Goal: Task Accomplishment & Management: Manage account settings

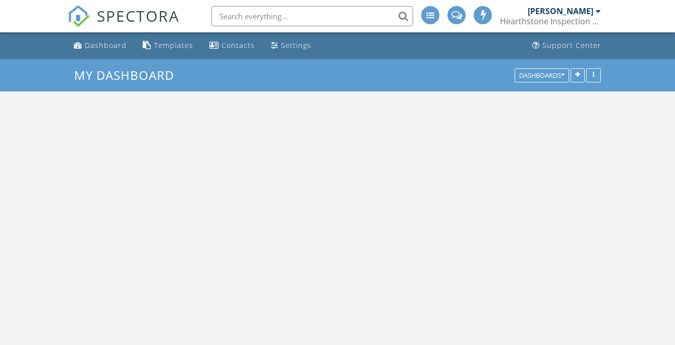
scroll to position [1288, 691]
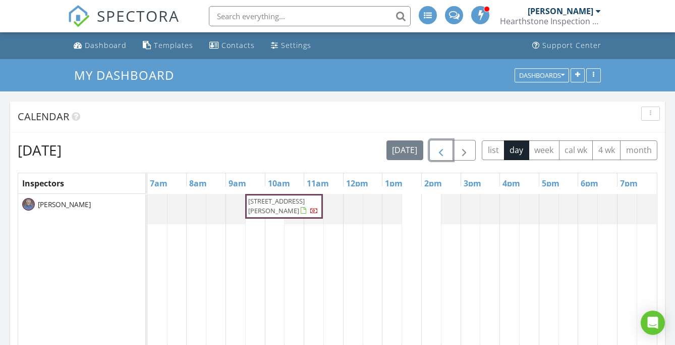
click at [441, 155] on span "button" at bounding box center [441, 150] width 12 height 12
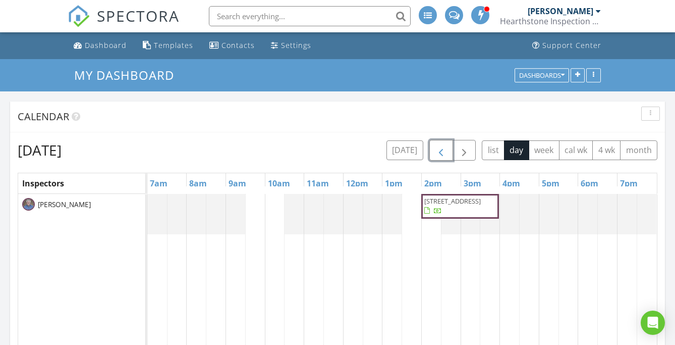
click at [463, 203] on span "27 Venturi Green B, North Providence 02904" at bounding box center [453, 200] width 57 height 9
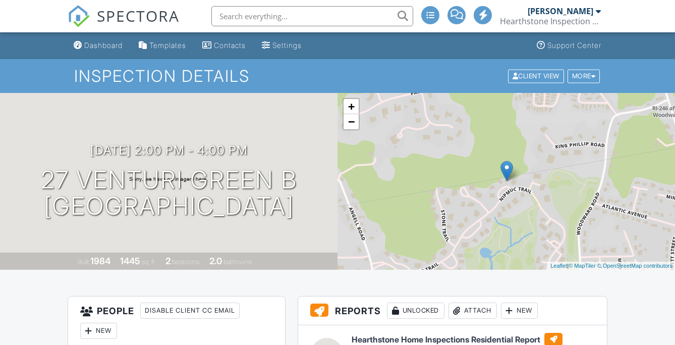
drag, startPoint x: 0, startPoint y: 0, endPoint x: 375, endPoint y: 219, distance: 433.7
click at [593, 72] on div "More" at bounding box center [584, 76] width 33 height 14
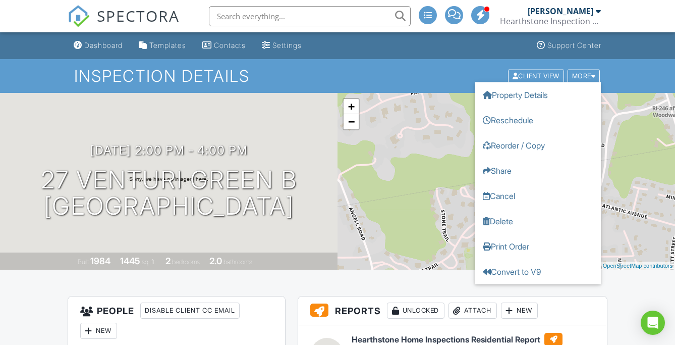
click at [625, 52] on ul "Dashboard Templates Contacts Settings Support Center" at bounding box center [337, 45] width 675 height 27
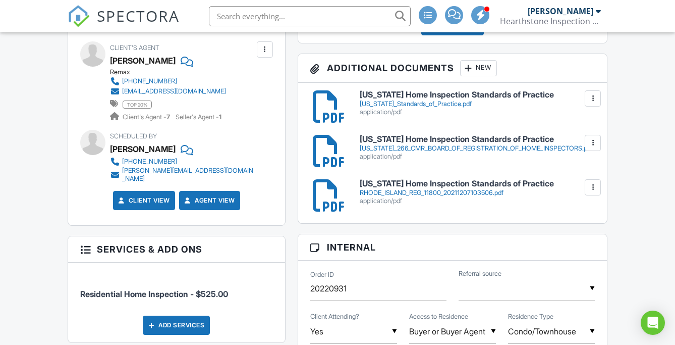
scroll to position [505, 0]
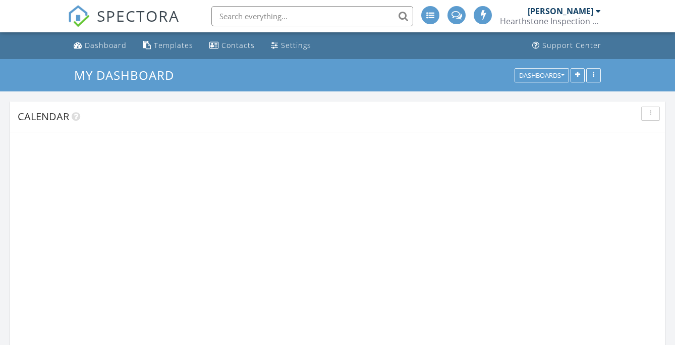
scroll to position [1288, 691]
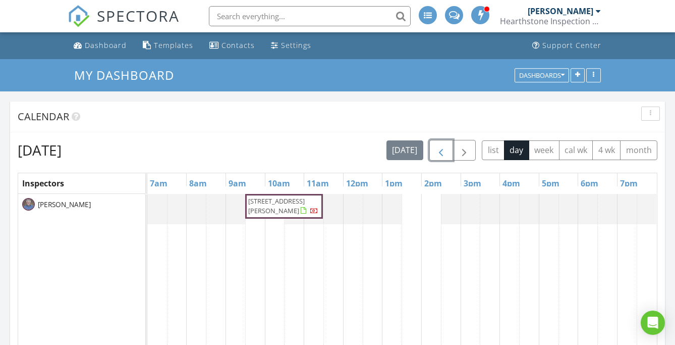
click at [450, 153] on button "button" at bounding box center [442, 150] width 24 height 21
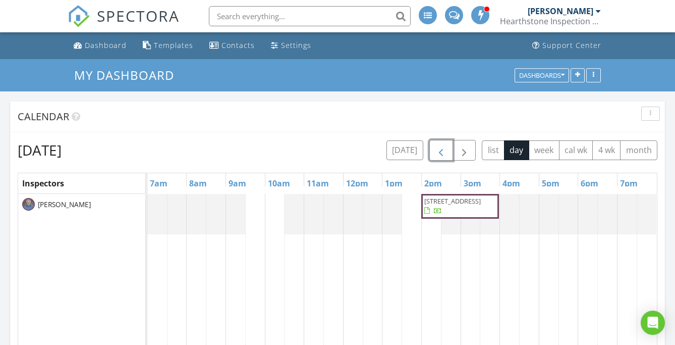
drag, startPoint x: 425, startPoint y: 192, endPoint x: 436, endPoint y: 210, distance: 20.9
click at [436, 205] on span "27 Venturi Green B, North Providence 02904" at bounding box center [453, 200] width 57 height 9
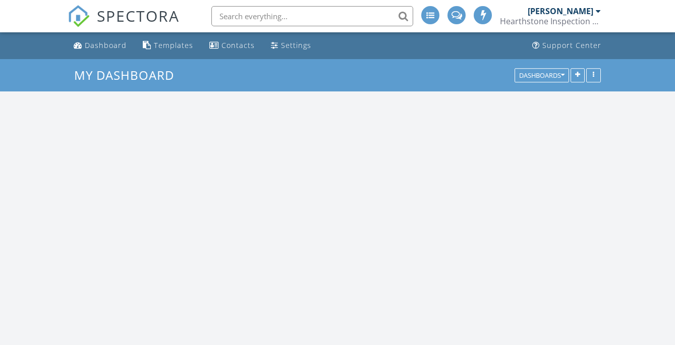
scroll to position [1288, 691]
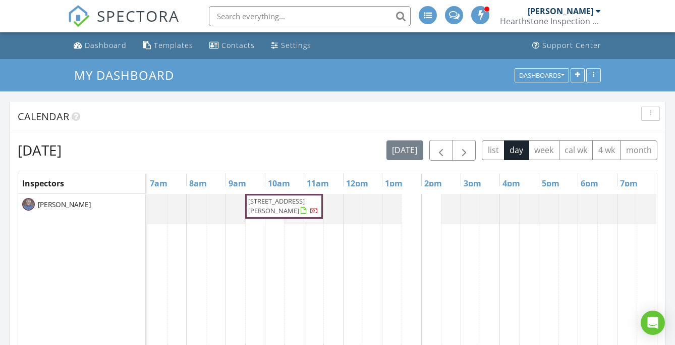
drag, startPoint x: 279, startPoint y: 219, endPoint x: 275, endPoint y: 203, distance: 16.7
click at [275, 203] on span "[STREET_ADDRESS][PERSON_NAME]" at bounding box center [276, 205] width 57 height 19
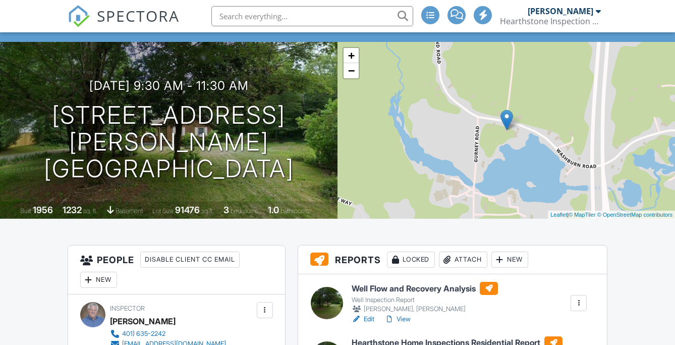
scroll to position [50, 0]
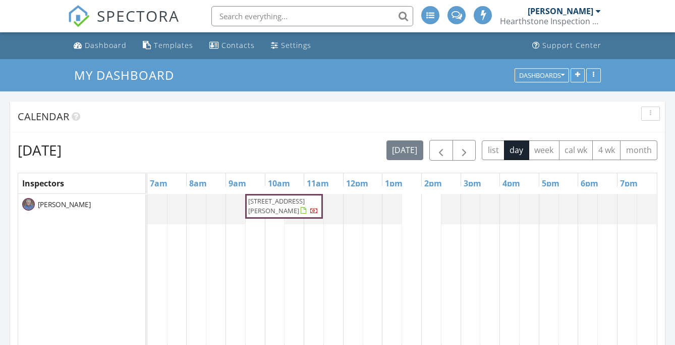
scroll to position [1288, 691]
click at [442, 150] on span "button" at bounding box center [441, 150] width 12 height 12
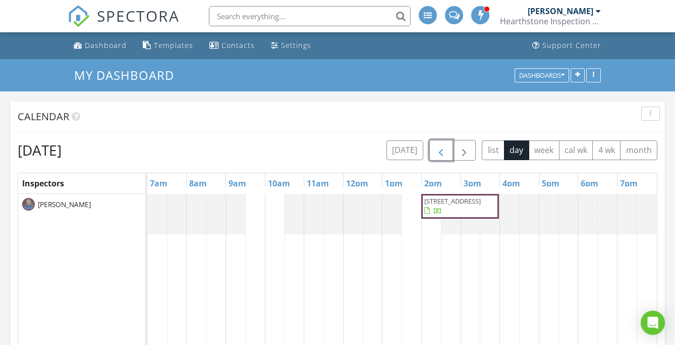
click at [435, 200] on span "27 Venturi Green B, North Providence 02904" at bounding box center [453, 200] width 57 height 9
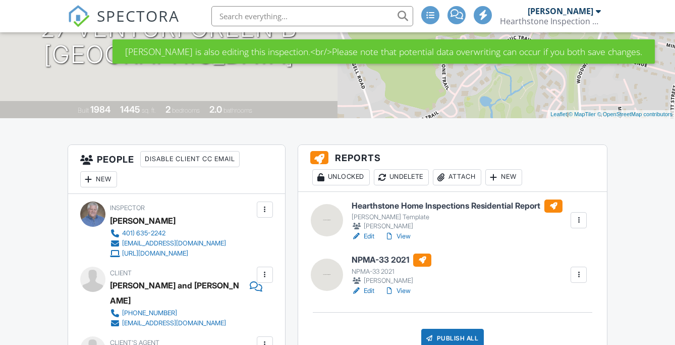
scroll to position [202, 0]
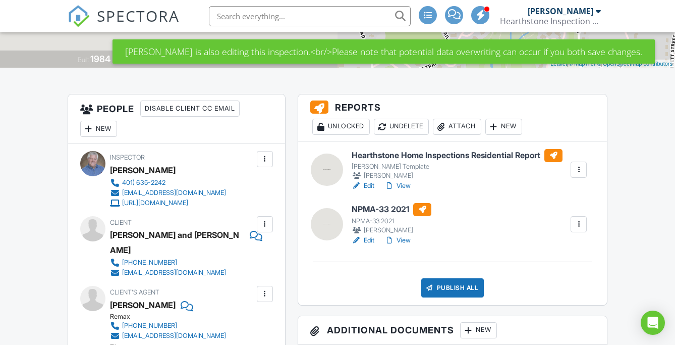
click at [372, 242] on link "Edit" at bounding box center [363, 240] width 23 height 10
